Goal: Find specific page/section: Find specific page/section

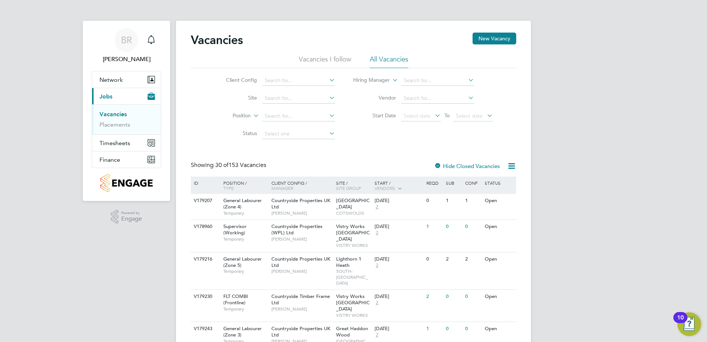
click at [111, 128] on li "Placements" at bounding box center [127, 124] width 55 height 7
click at [115, 122] on link "Placements" at bounding box center [115, 124] width 31 height 7
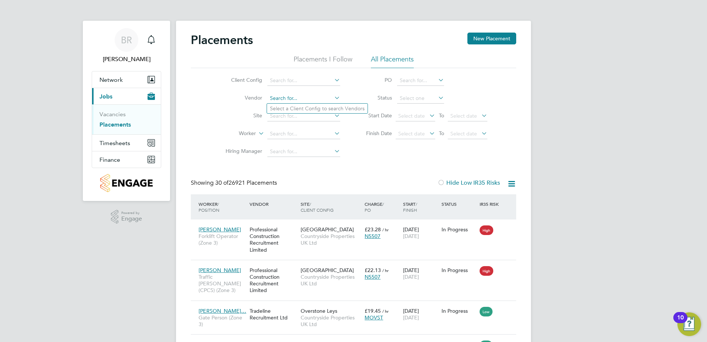
click at [289, 95] on input at bounding box center [303, 98] width 73 height 10
click at [282, 116] on input at bounding box center [303, 116] width 73 height 10
click at [294, 125] on li "Pick ford Gate" at bounding box center [304, 126] width 74 height 10
type input "[PERSON_NAME][GEOGRAPHIC_DATA]"
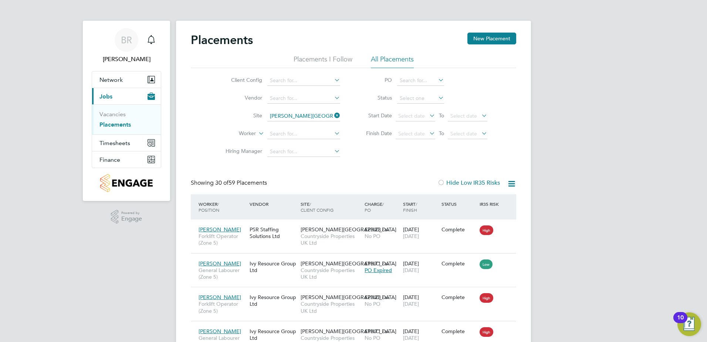
drag, startPoint x: 306, startPoint y: 111, endPoint x: 290, endPoint y: 113, distance: 16.1
click at [290, 113] on li "Site [PERSON_NAME][GEOGRAPHIC_DATA]" at bounding box center [280, 116] width 139 height 18
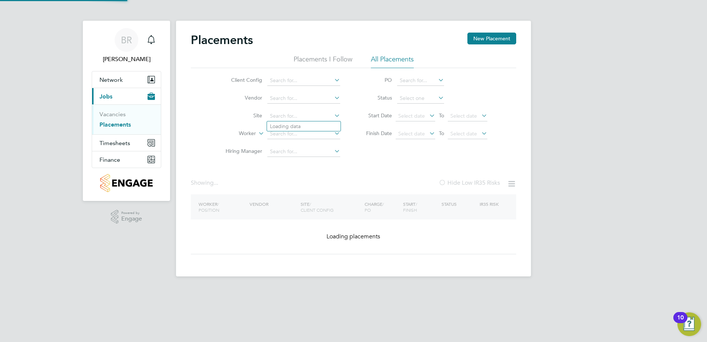
drag, startPoint x: 303, startPoint y: 113, endPoint x: 263, endPoint y: 121, distance: 41.1
click at [256, 122] on li "Site" at bounding box center [280, 116] width 139 height 18
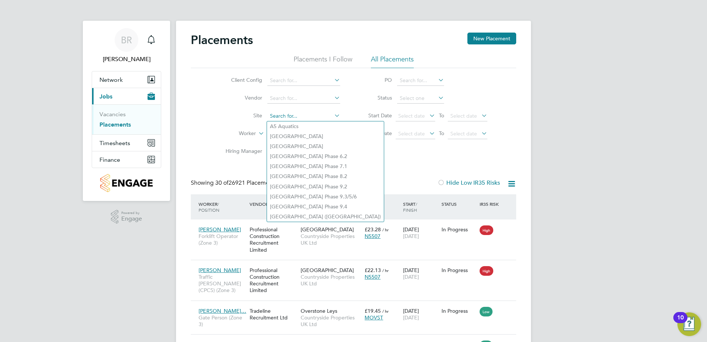
click at [312, 116] on input at bounding box center [303, 116] width 73 height 10
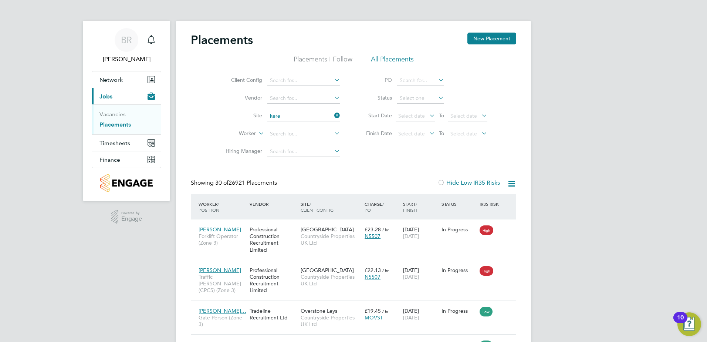
click at [307, 125] on li "Kere sely Site 2" at bounding box center [304, 126] width 74 height 10
type input "Keresely Site 2"
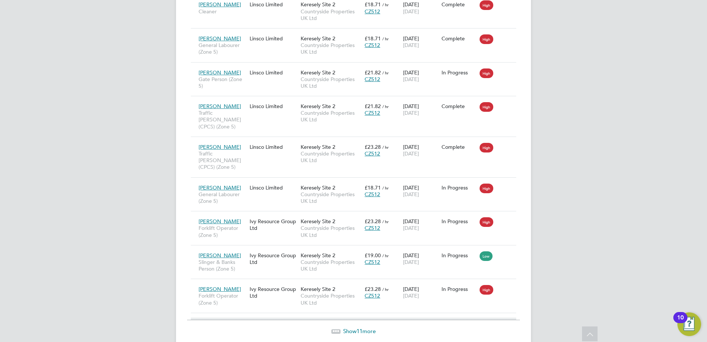
click at [363, 327] on span "11" at bounding box center [360, 330] width 6 height 7
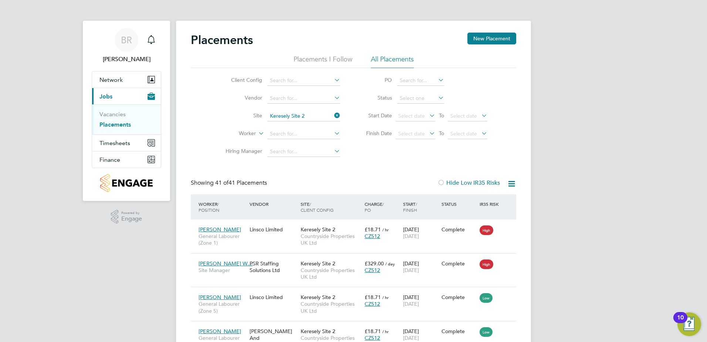
click at [333, 114] on icon at bounding box center [333, 115] width 0 height 10
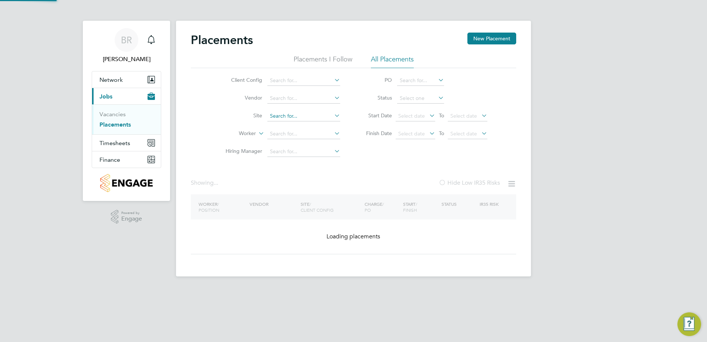
click at [319, 119] on input at bounding box center [303, 116] width 73 height 10
